Goal: Information Seeking & Learning: Check status

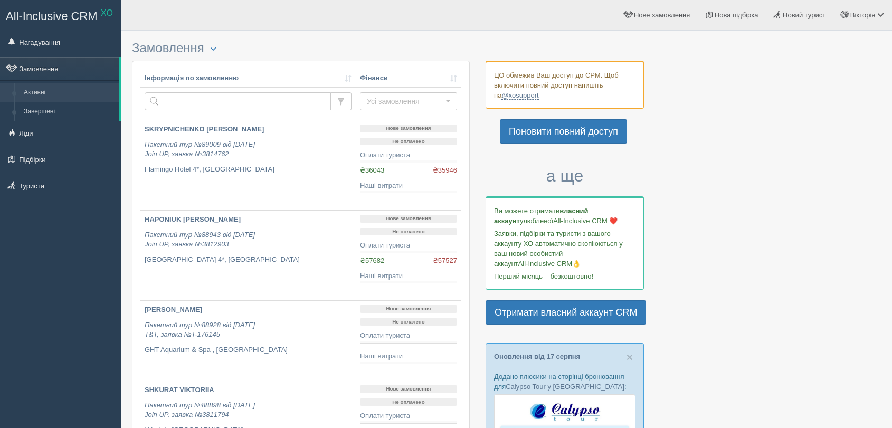
select select
click at [406, 100] on span "Усі замовлення" at bounding box center [405, 101] width 77 height 11
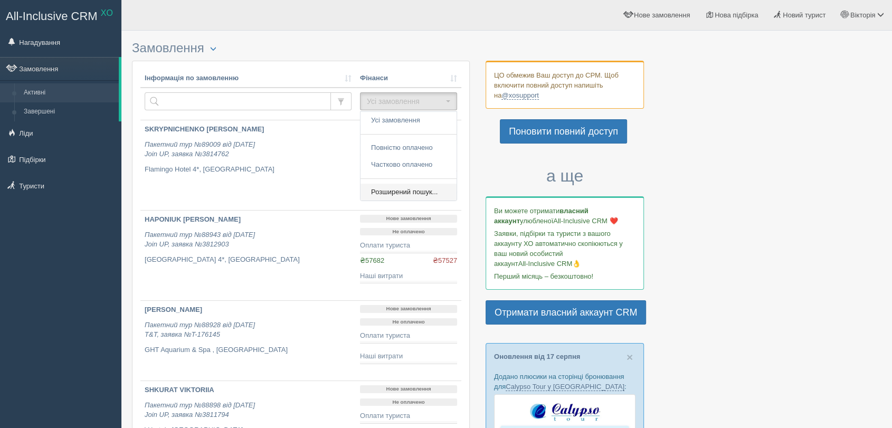
click at [419, 187] on span "Розширений пошук..." at bounding box center [404, 192] width 67 height 10
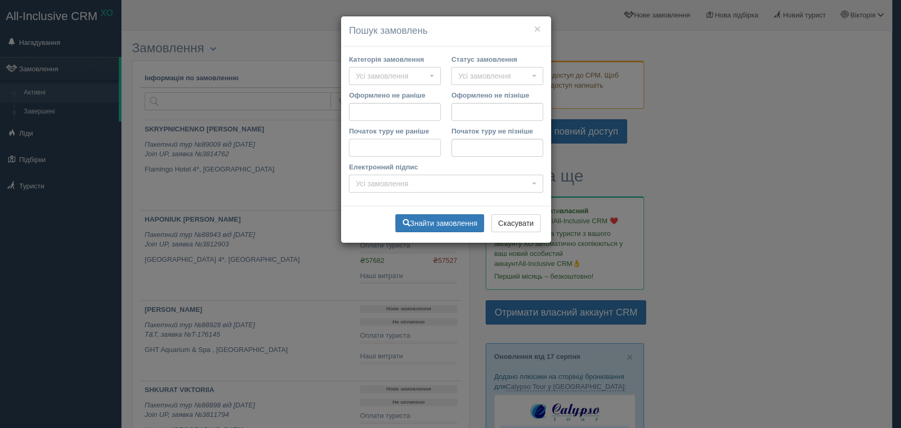
click at [407, 153] on input "Початок туру не раніше" at bounding box center [395, 148] width 92 height 18
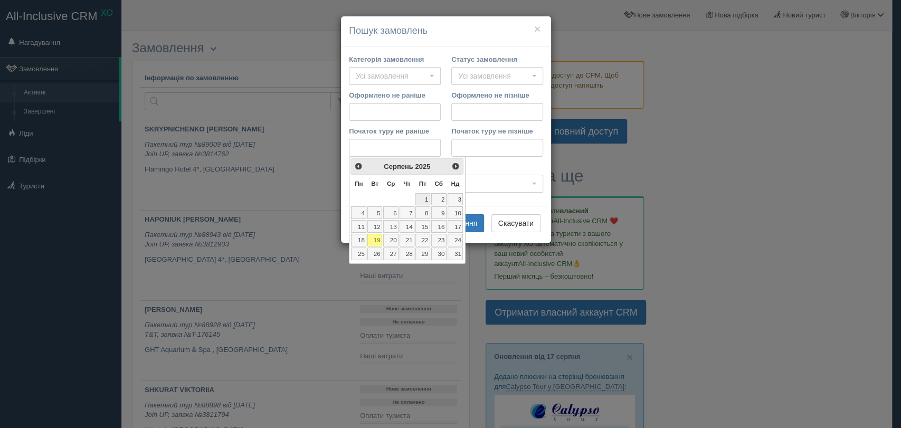
click at [425, 195] on link "1" at bounding box center [423, 199] width 15 height 13
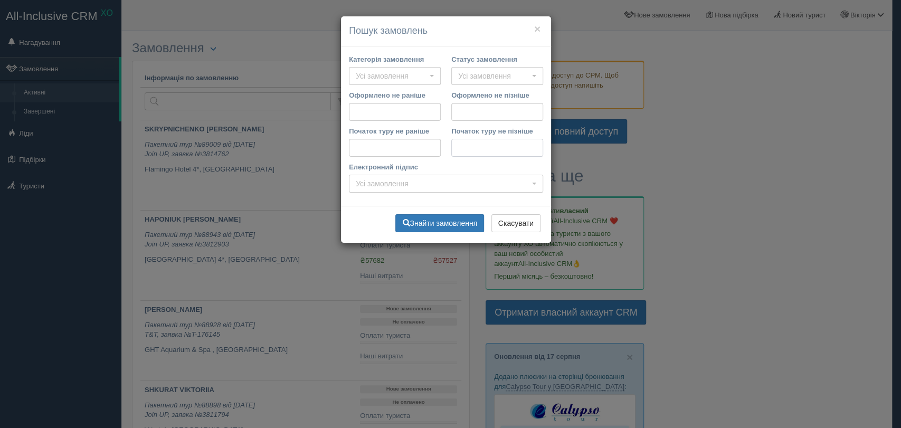
click at [479, 149] on input "Початок туру не пізніше" at bounding box center [498, 148] width 92 height 18
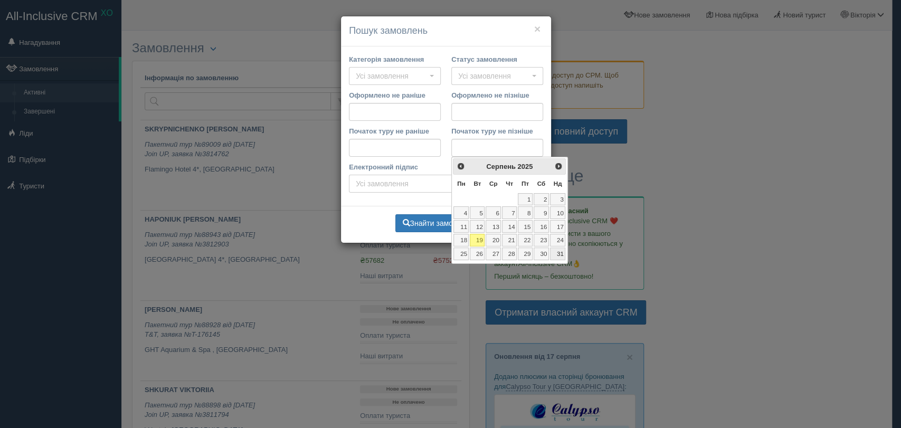
click at [562, 255] on link "31" at bounding box center [558, 254] width 16 height 13
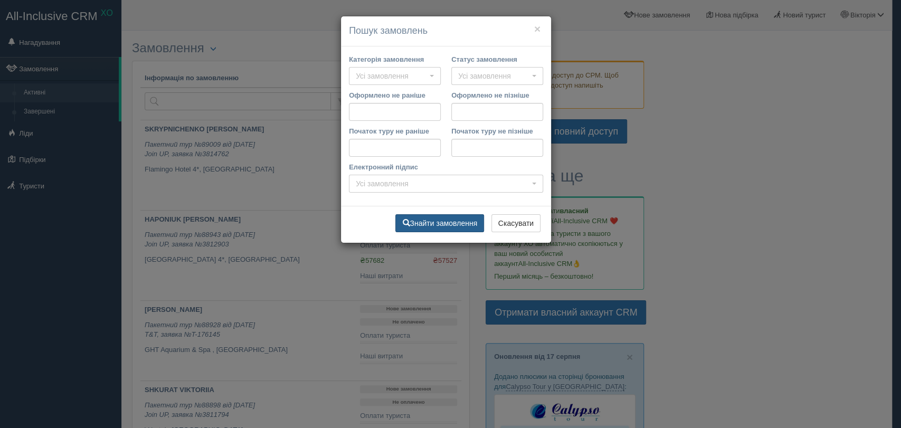
click at [459, 225] on button "Знайти замовлення" at bounding box center [440, 223] width 89 height 18
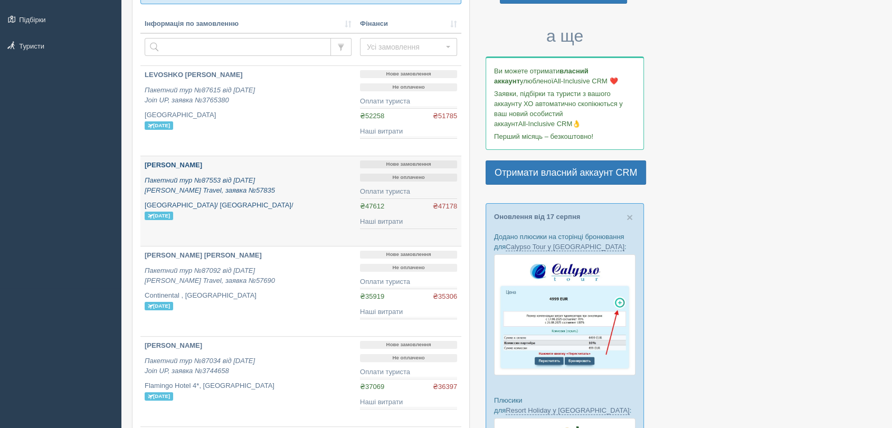
scroll to position [113, 0]
